Goal: Task Accomplishment & Management: Manage account settings

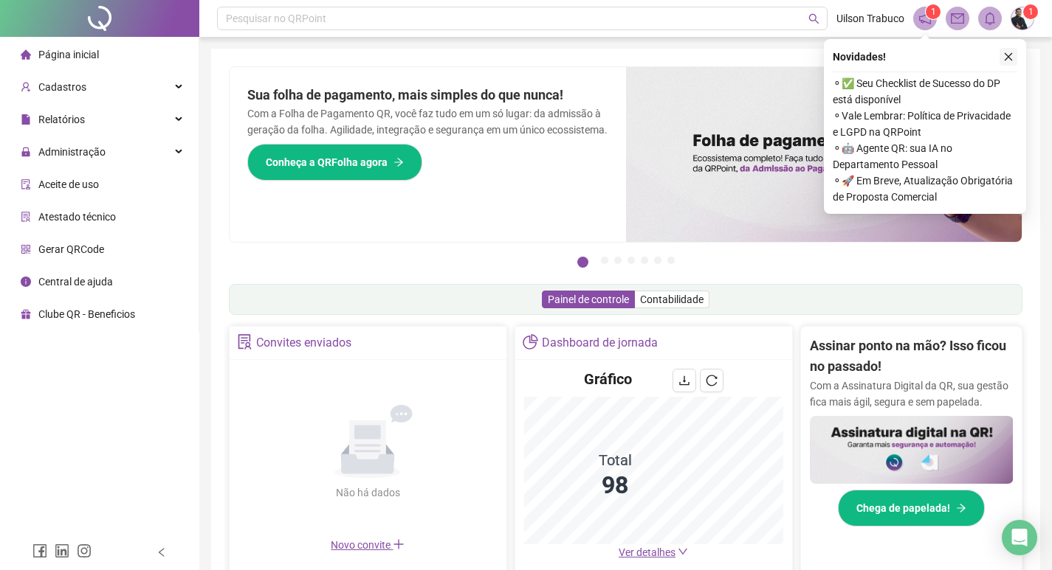
click at [1008, 55] on icon "close" at bounding box center [1008, 57] width 10 height 10
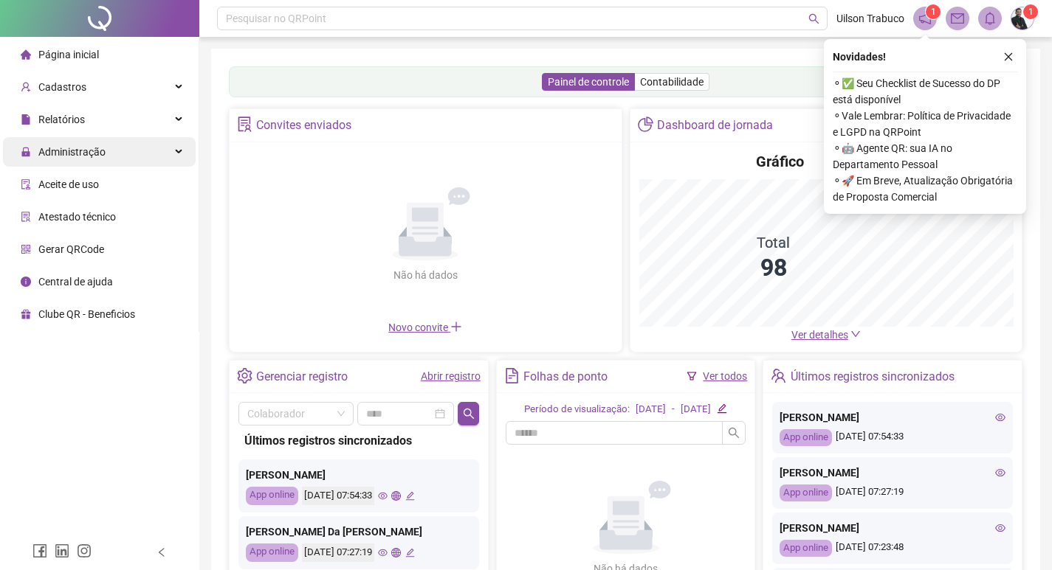
click at [106, 145] on div "Administração" at bounding box center [99, 152] width 193 height 30
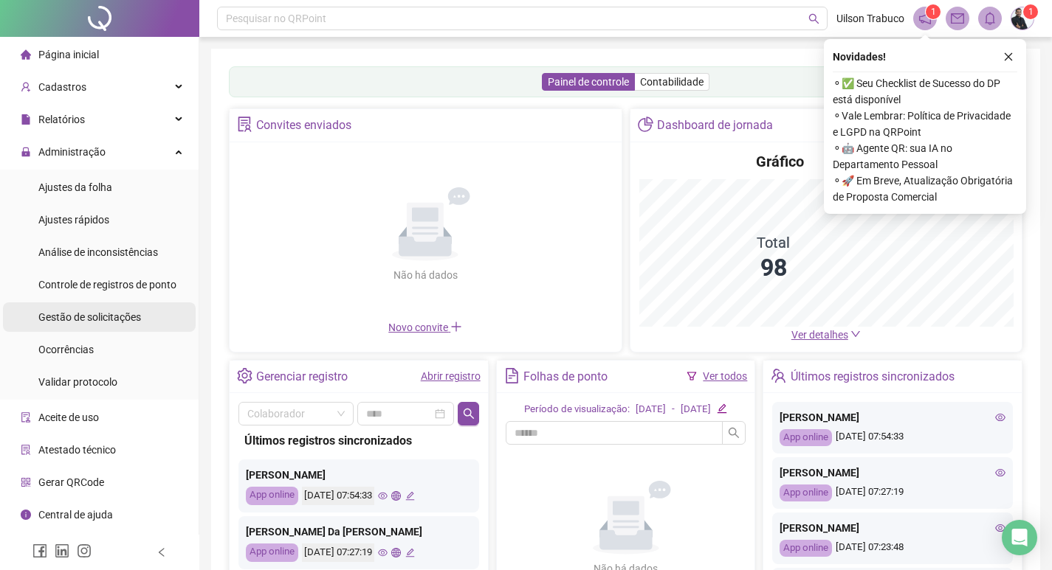
click at [114, 306] on div "Gestão de solicitações" at bounding box center [89, 318] width 103 height 30
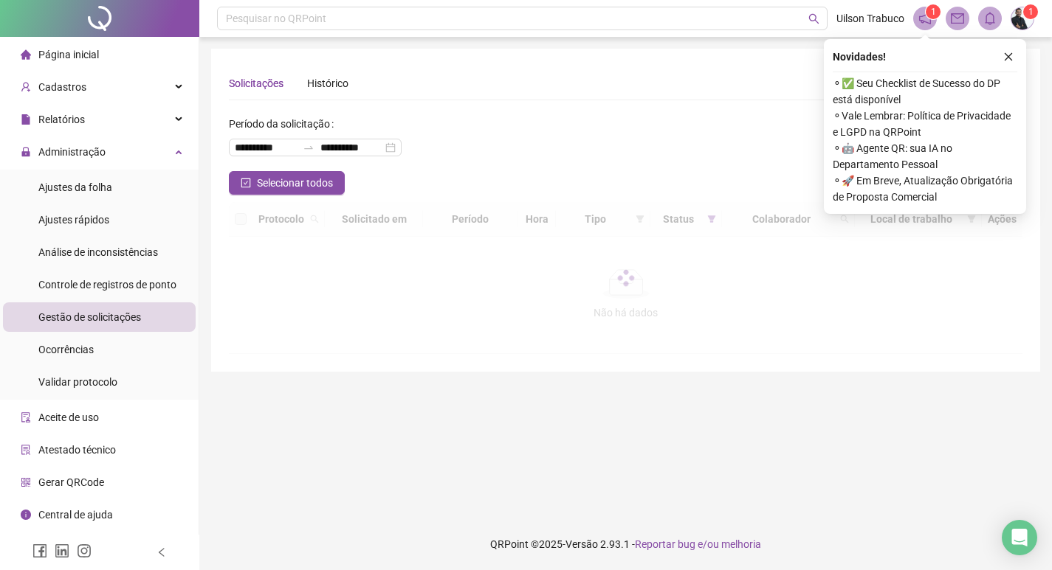
click at [117, 313] on span "Gestão de solicitações" at bounding box center [89, 317] width 103 height 12
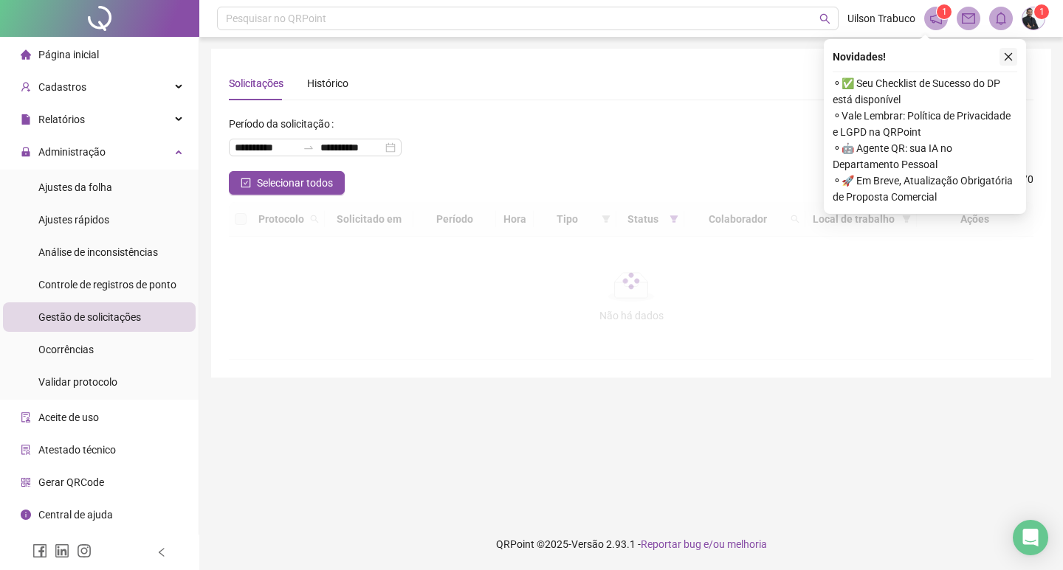
click at [1012, 55] on icon "close" at bounding box center [1008, 57] width 10 height 10
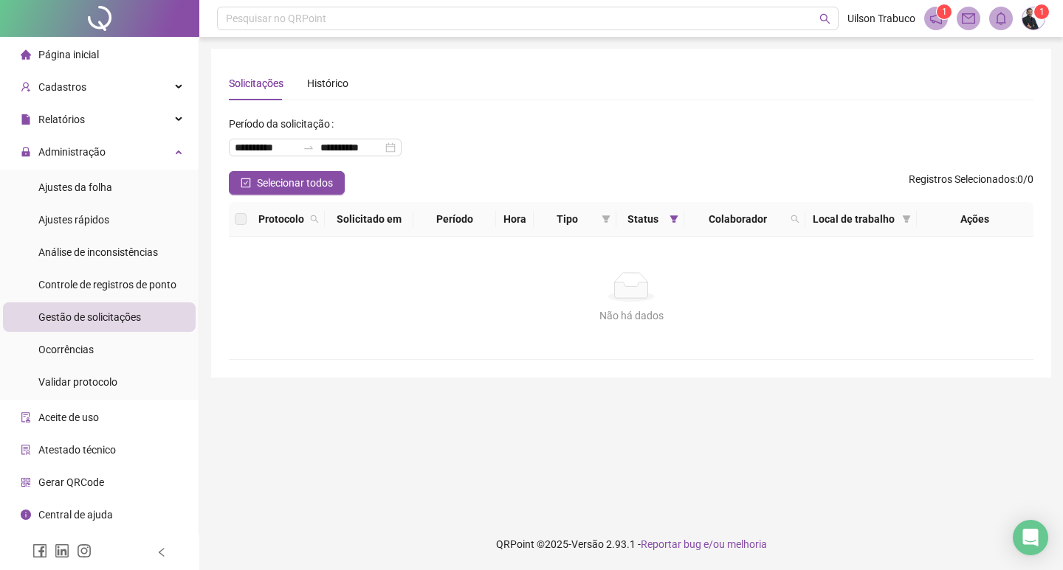
click at [124, 318] on span "Gestão de solicitações" at bounding box center [89, 317] width 103 height 12
click at [141, 286] on span "Controle de registros de ponto" at bounding box center [107, 285] width 138 height 12
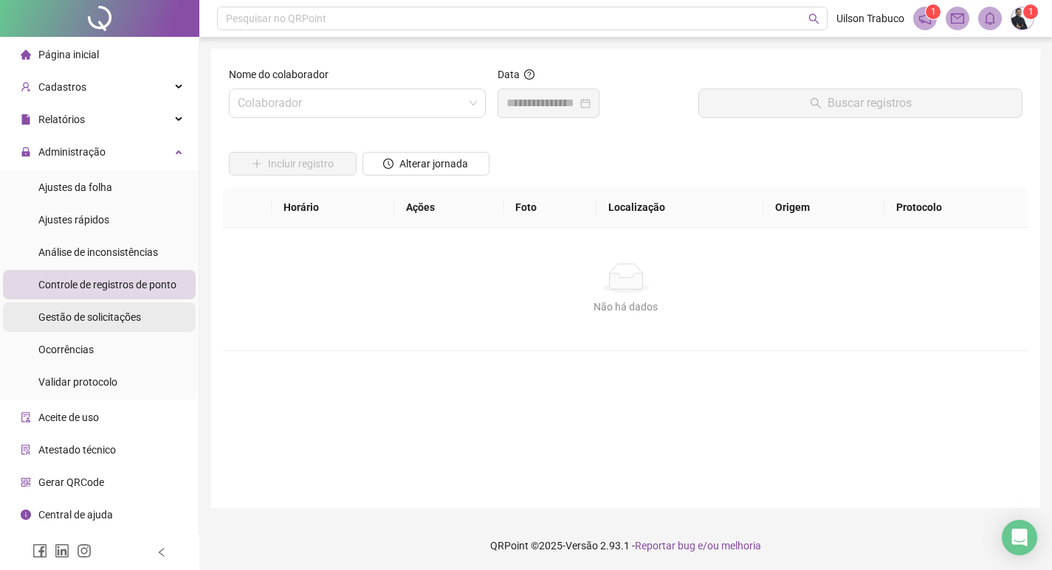
click at [140, 328] on li "Gestão de solicitações" at bounding box center [99, 318] width 193 height 30
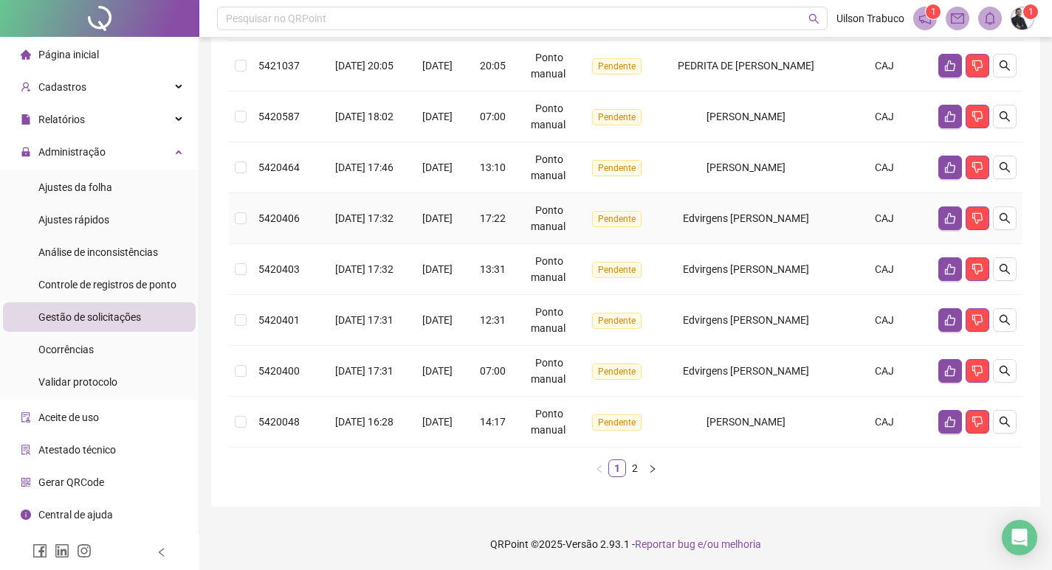
scroll to position [443, 0]
click at [635, 477] on link "2" at bounding box center [635, 469] width 16 height 16
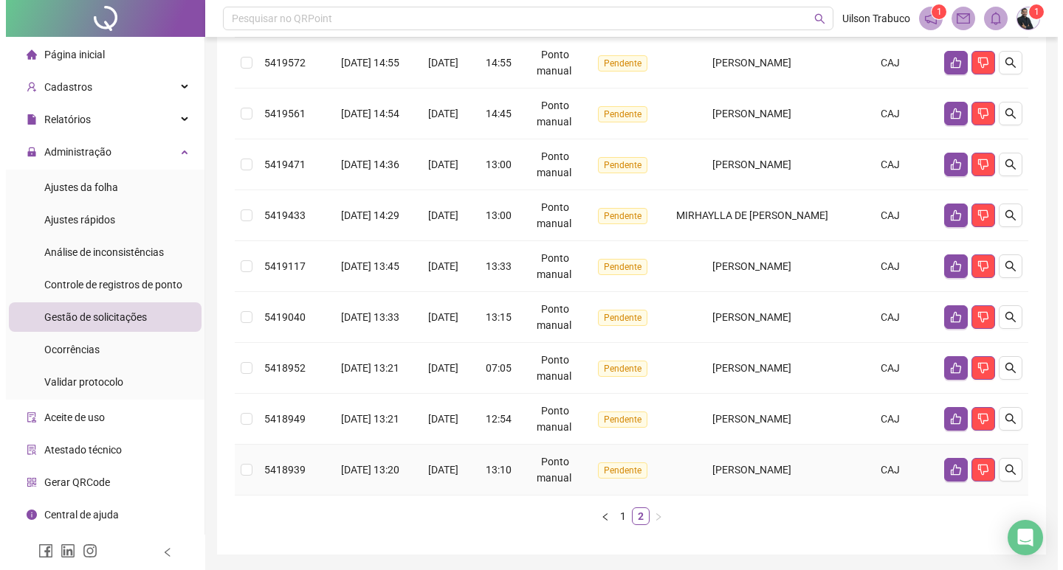
scroll to position [167, 0]
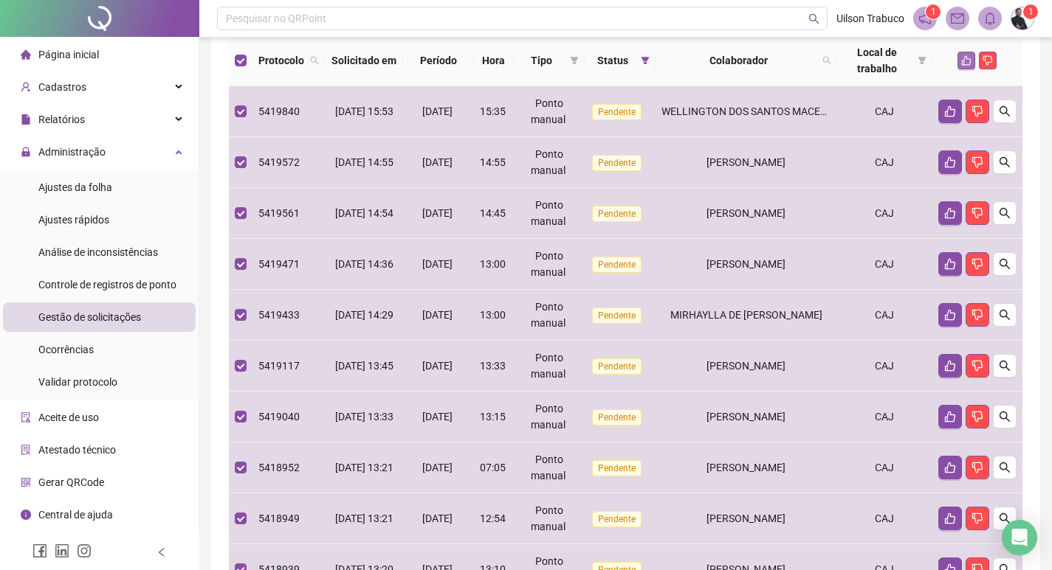
click at [968, 63] on icon "like" at bounding box center [966, 60] width 10 height 10
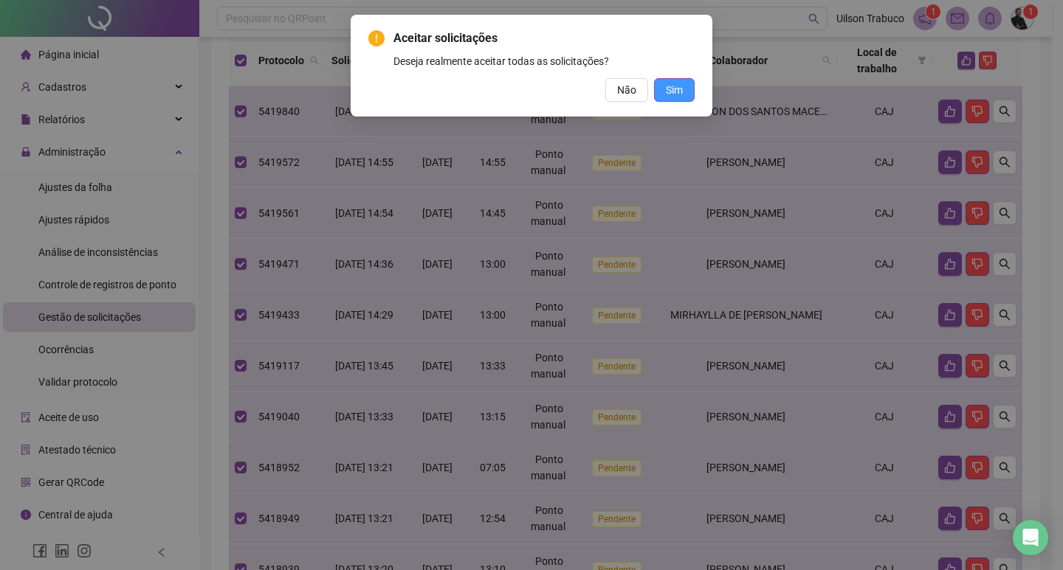
click at [668, 82] on span "Sim" at bounding box center [674, 90] width 17 height 16
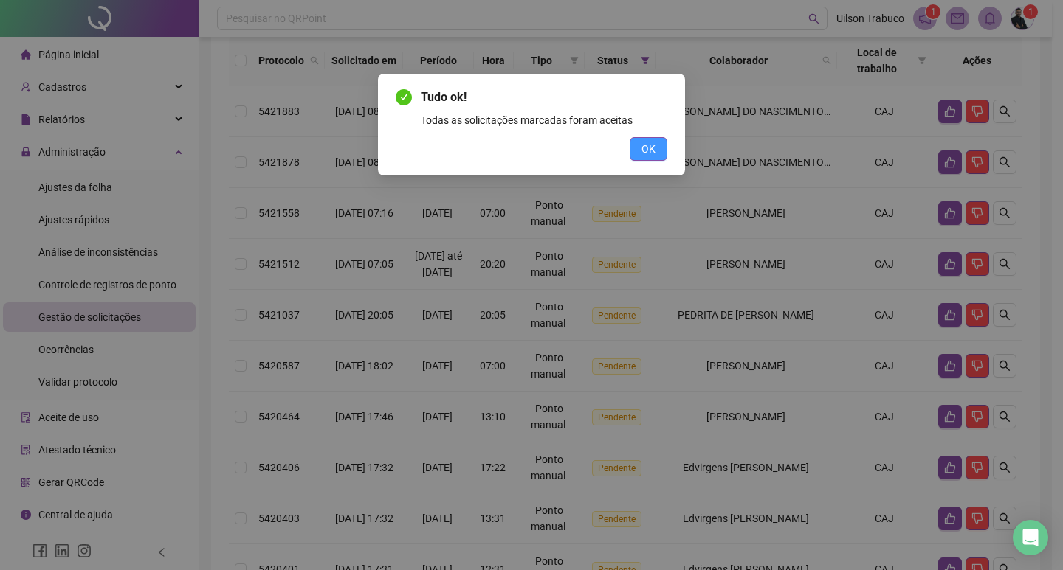
click at [642, 142] on span "OK" at bounding box center [648, 149] width 14 height 16
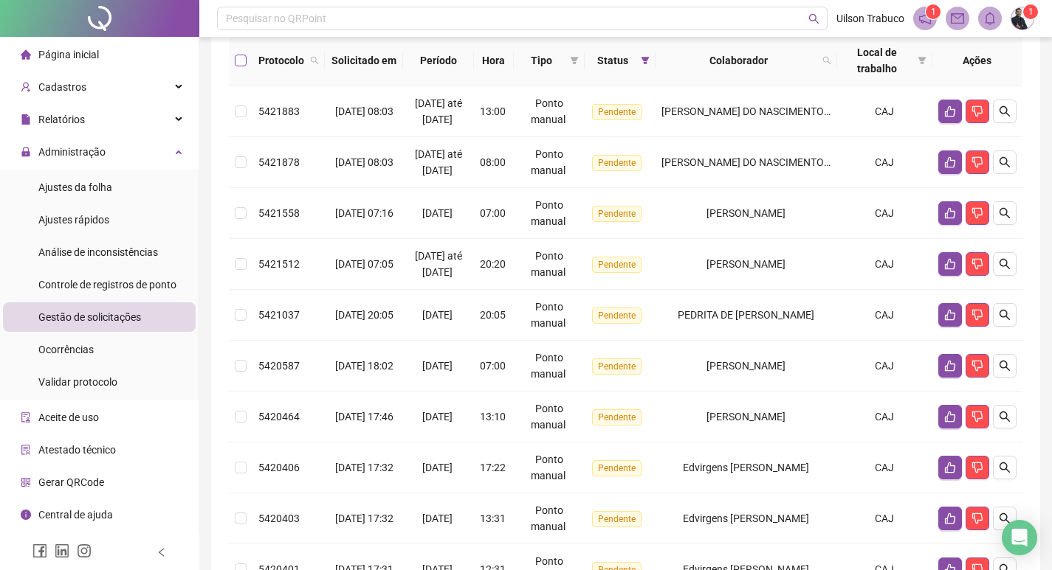
click at [242, 66] on label at bounding box center [241, 60] width 12 height 16
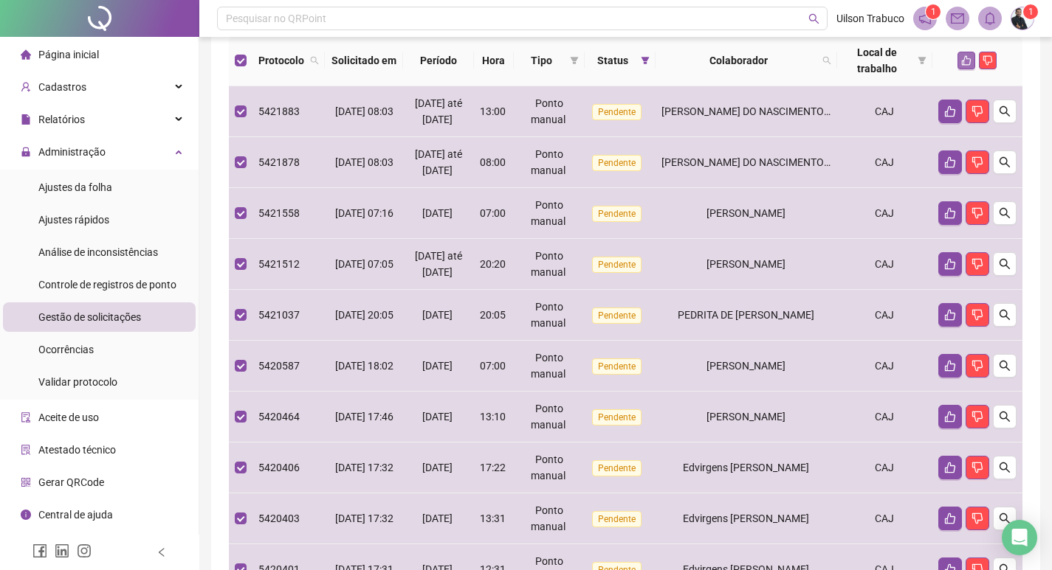
click at [967, 63] on icon "like" at bounding box center [966, 60] width 10 height 10
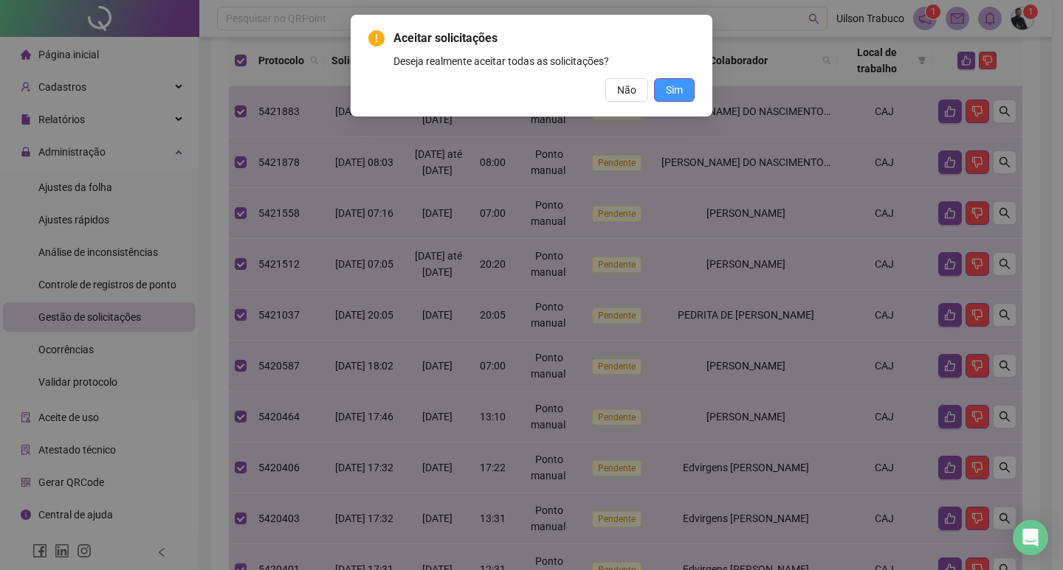
click at [684, 99] on button "Sim" at bounding box center [674, 90] width 41 height 24
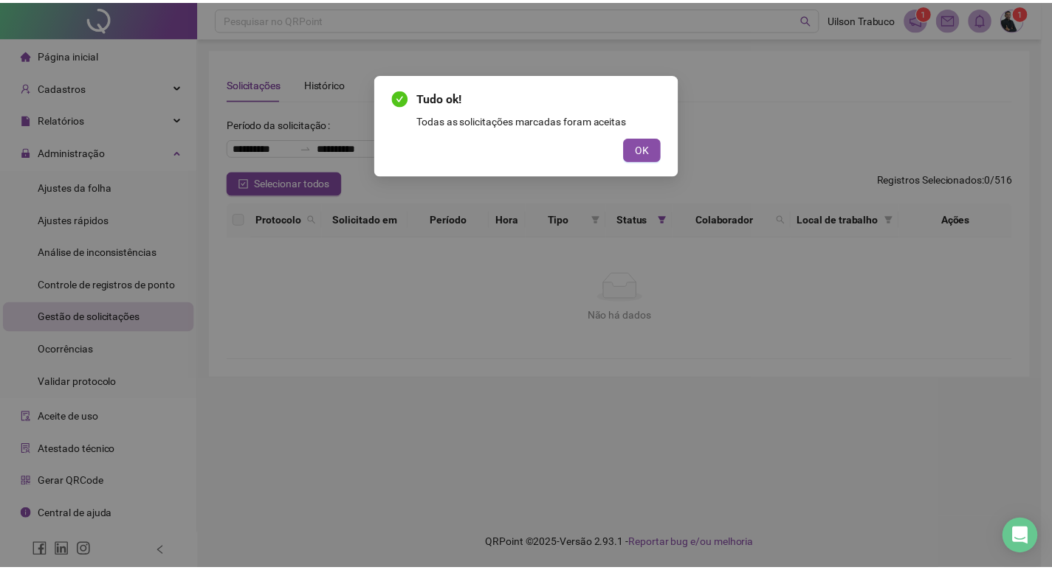
scroll to position [0, 0]
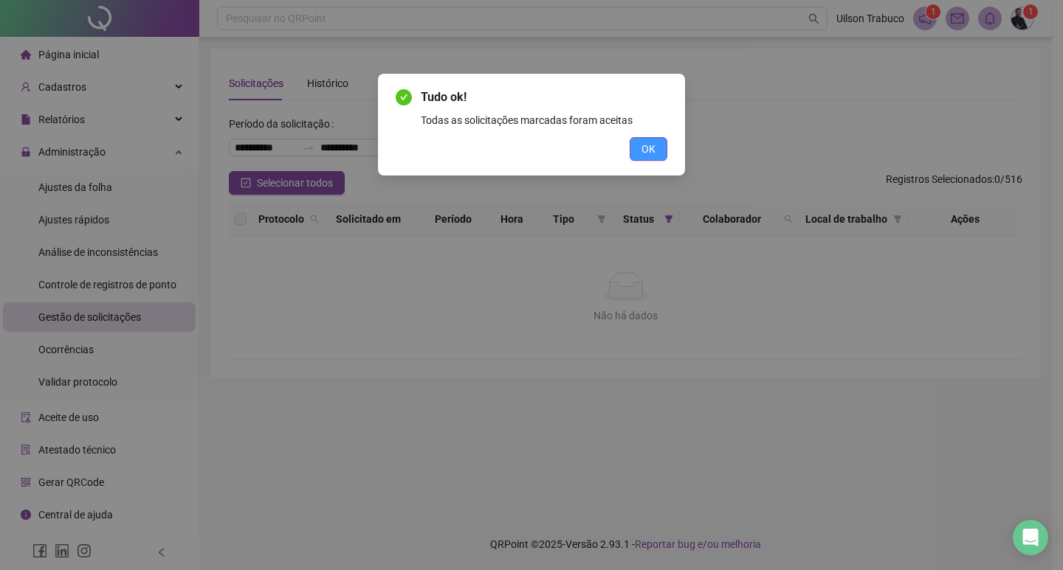
click at [658, 154] on button "OK" at bounding box center [649, 149] width 38 height 24
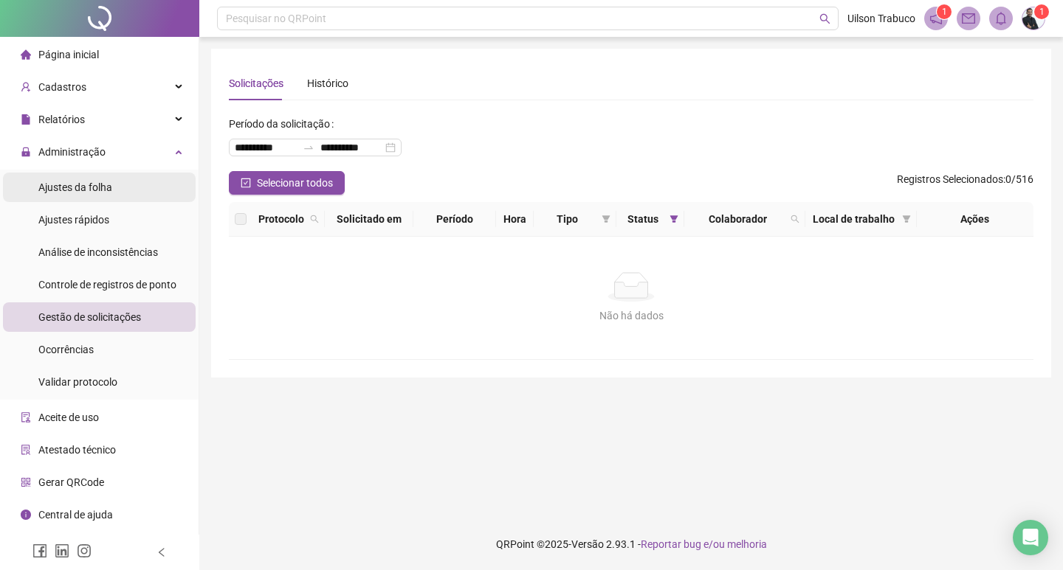
click at [89, 186] on span "Ajustes da folha" at bounding box center [75, 188] width 74 height 12
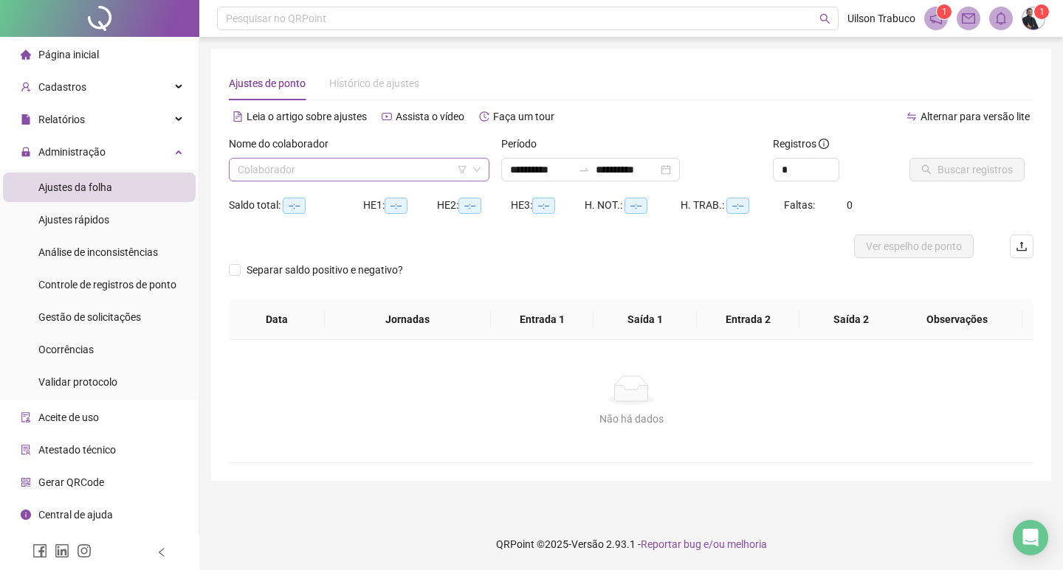
type input "**********"
click at [311, 176] on input "search" at bounding box center [353, 170] width 230 height 22
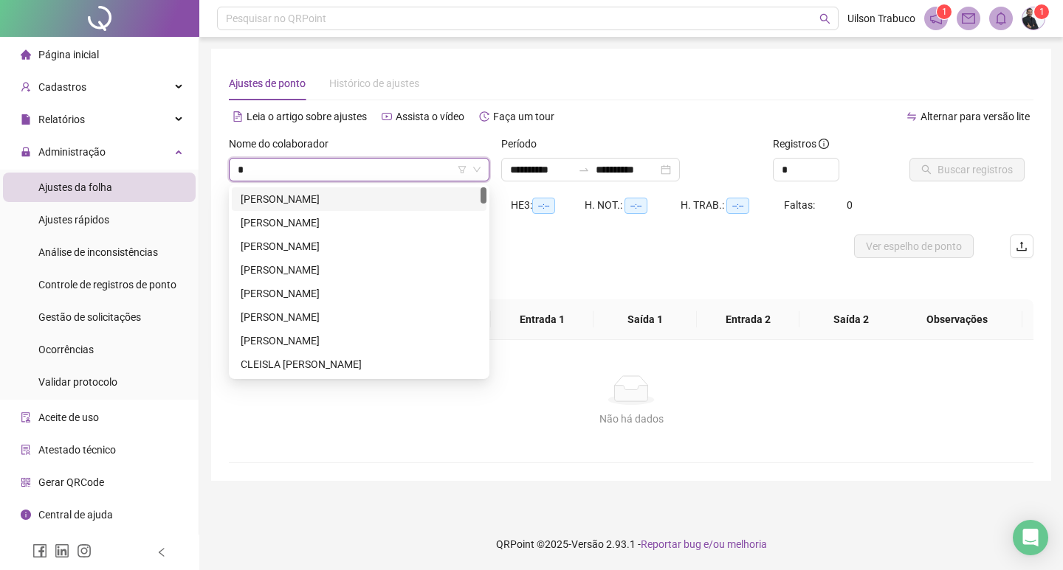
type input "*"
type input "**"
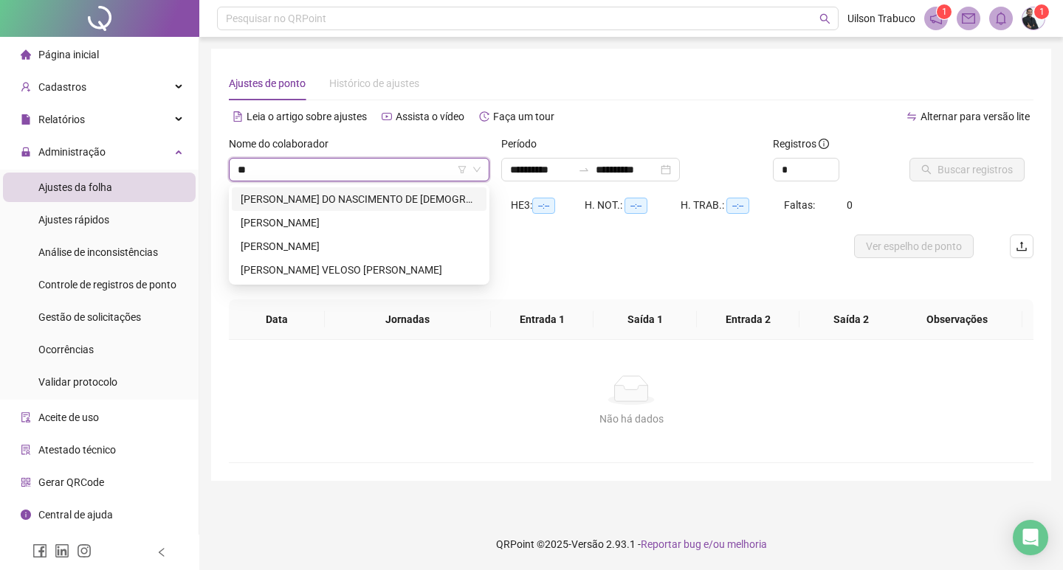
click at [348, 199] on div "[PERSON_NAME] DO NASCIMENTO DE [DEMOGRAPHIC_DATA]" at bounding box center [359, 199] width 237 height 16
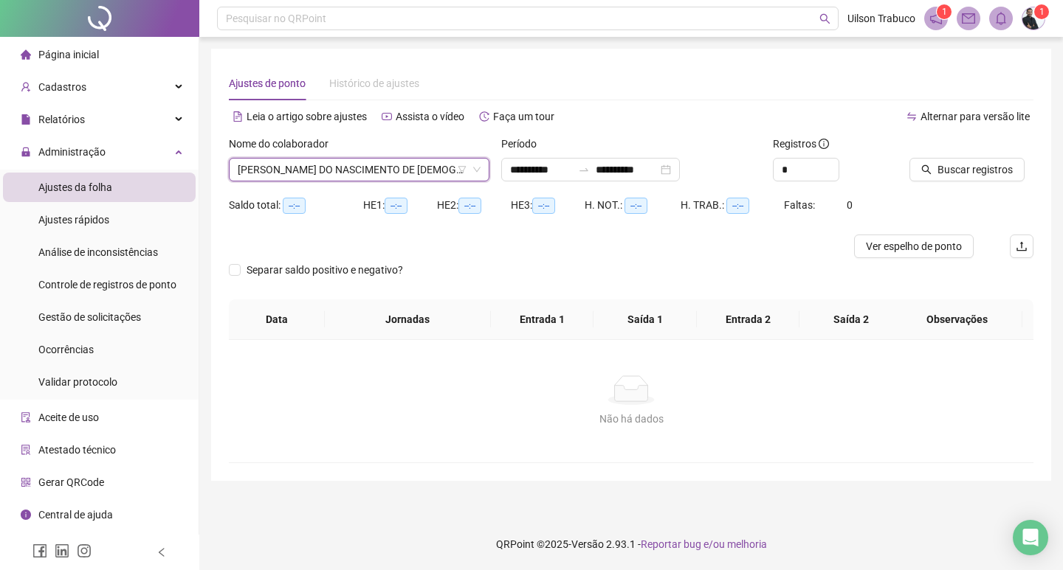
click at [618, 156] on div "Período" at bounding box center [631, 147] width 261 height 22
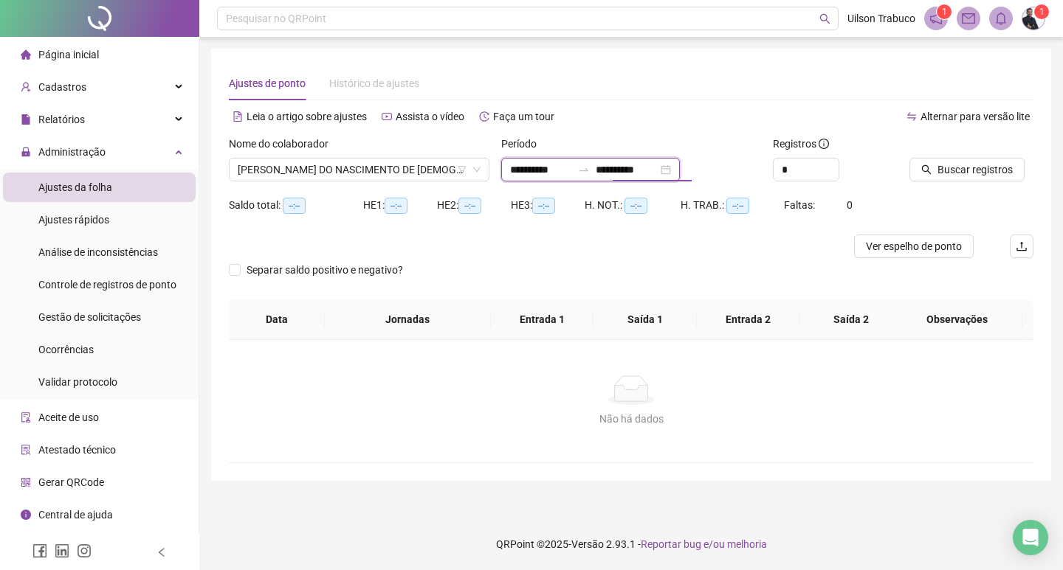
click at [624, 170] on input "**********" at bounding box center [627, 170] width 62 height 16
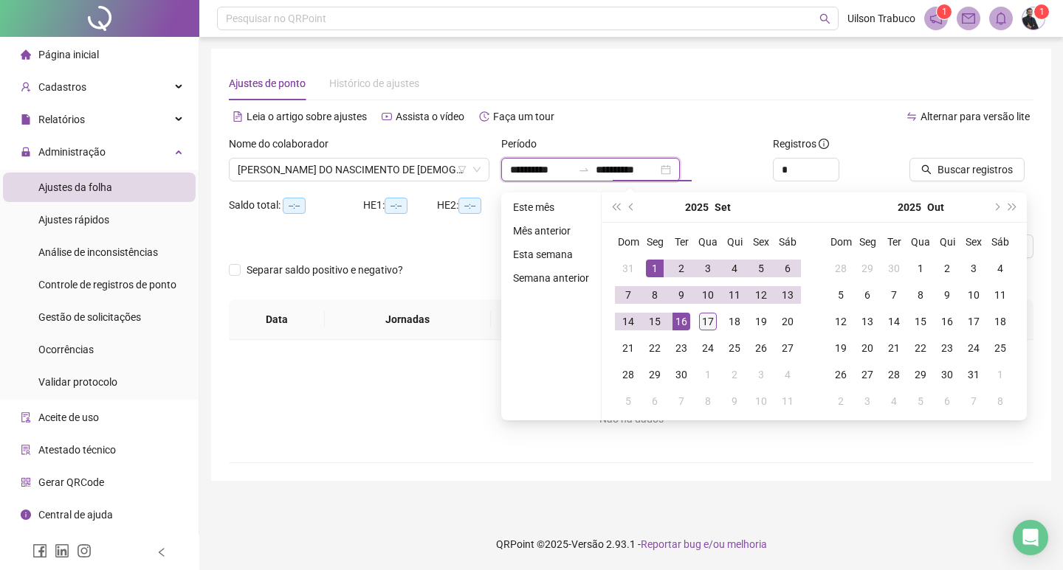
type input "**********"
click at [708, 316] on div "17" at bounding box center [708, 322] width 18 height 18
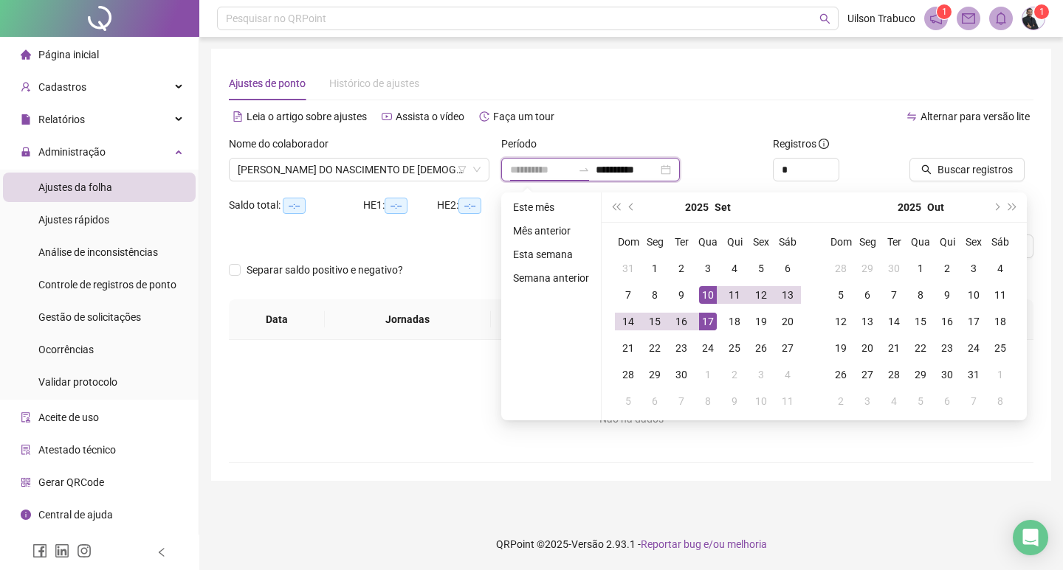
type input "**********"
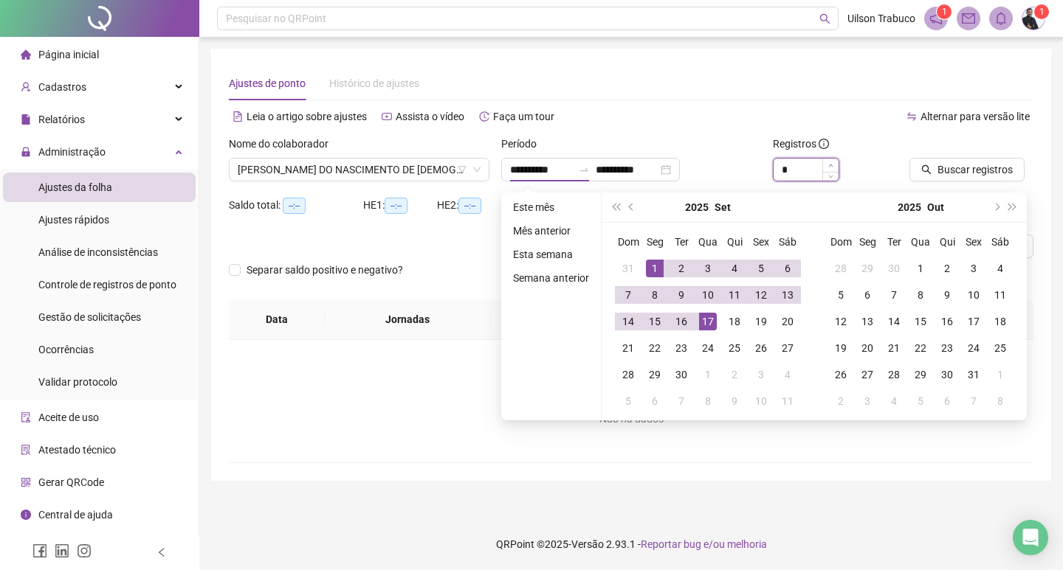
type input "*"
click at [832, 163] on icon "up" at bounding box center [830, 165] width 5 height 5
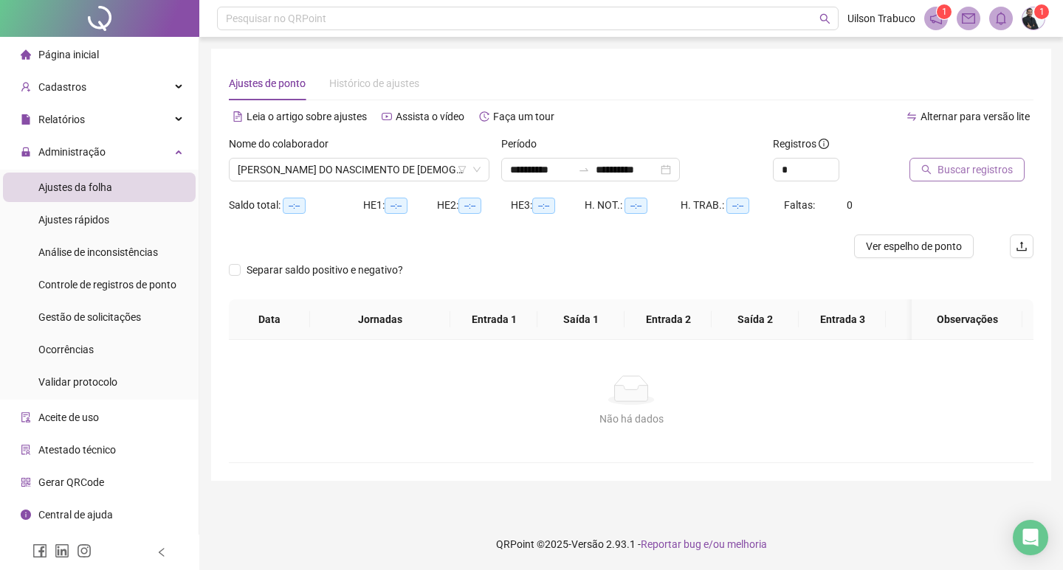
click at [962, 170] on span "Buscar registros" at bounding box center [974, 170] width 75 height 16
